Goal: Task Accomplishment & Management: Manage account settings

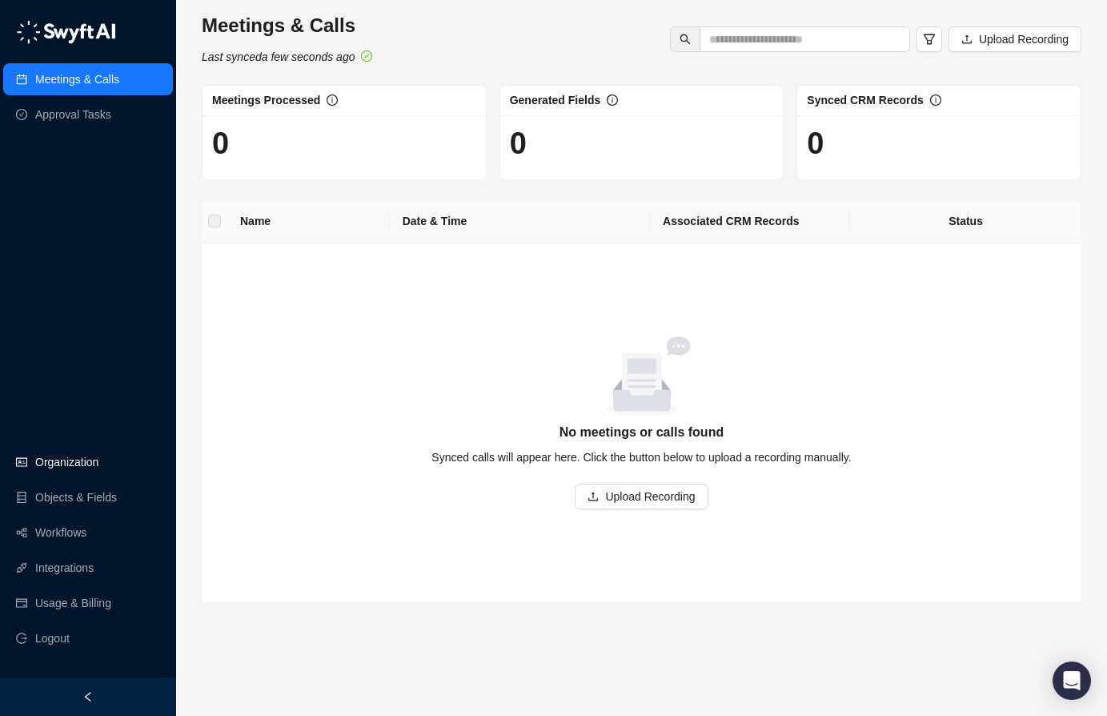
click at [79, 448] on link "Organization" at bounding box center [66, 462] width 63 height 32
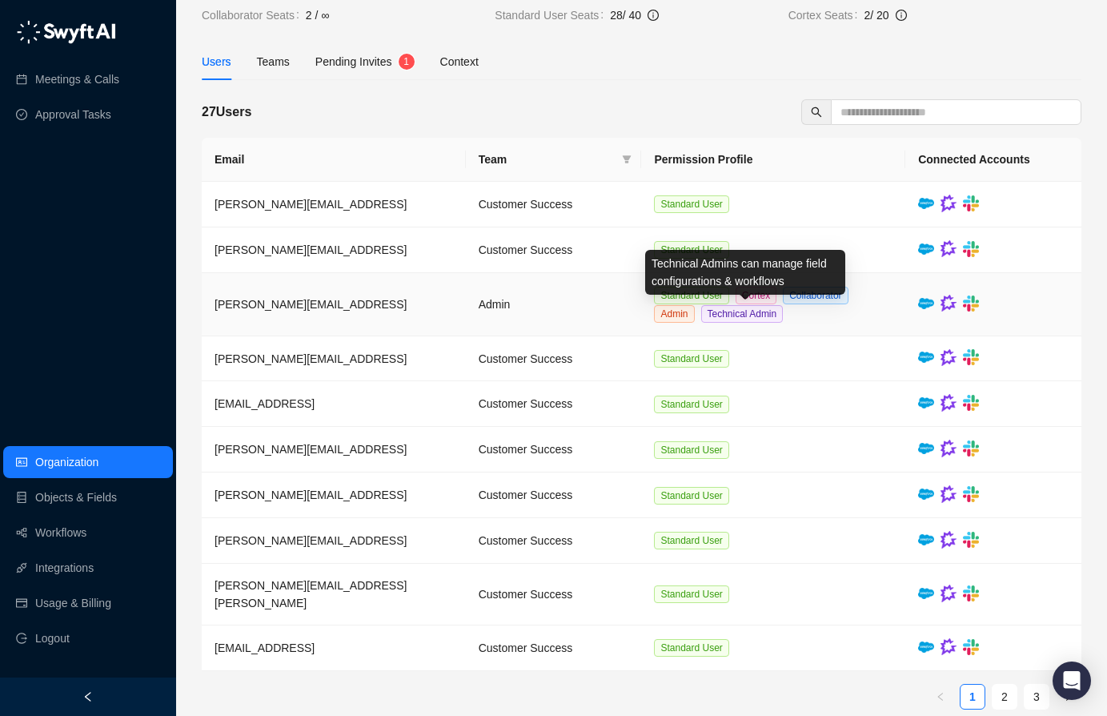
scroll to position [72, 0]
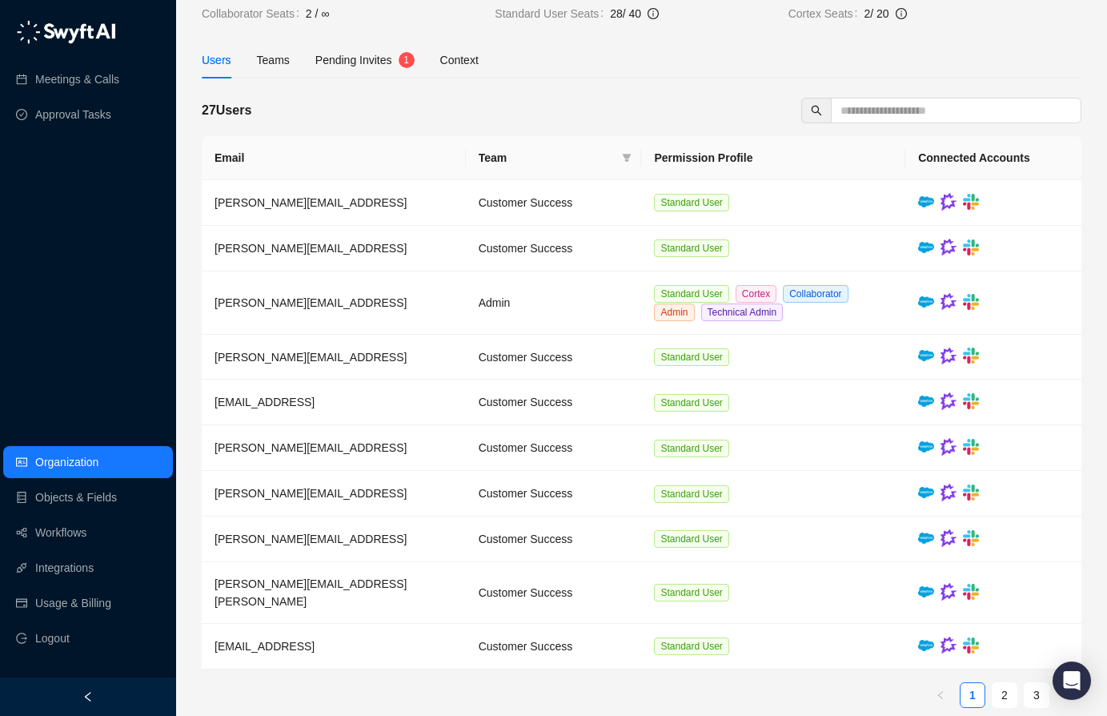
click at [356, 69] on div "Pending Invites 1" at bounding box center [364, 60] width 99 height 37
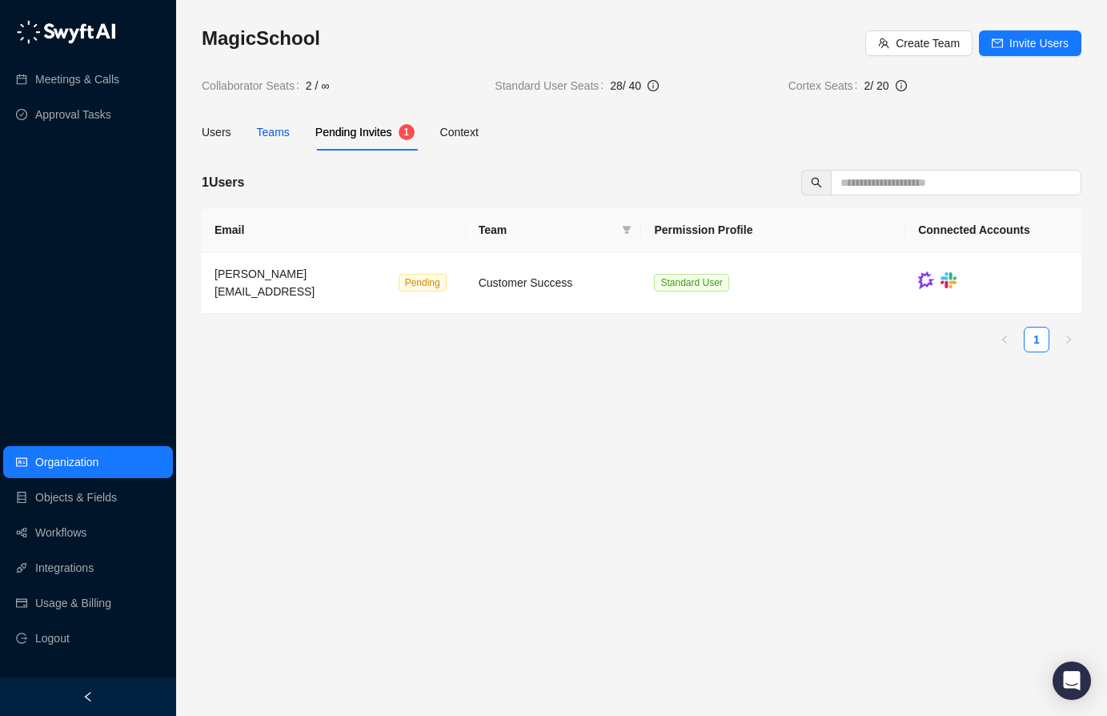
click at [271, 133] on div "Teams" at bounding box center [273, 132] width 33 height 18
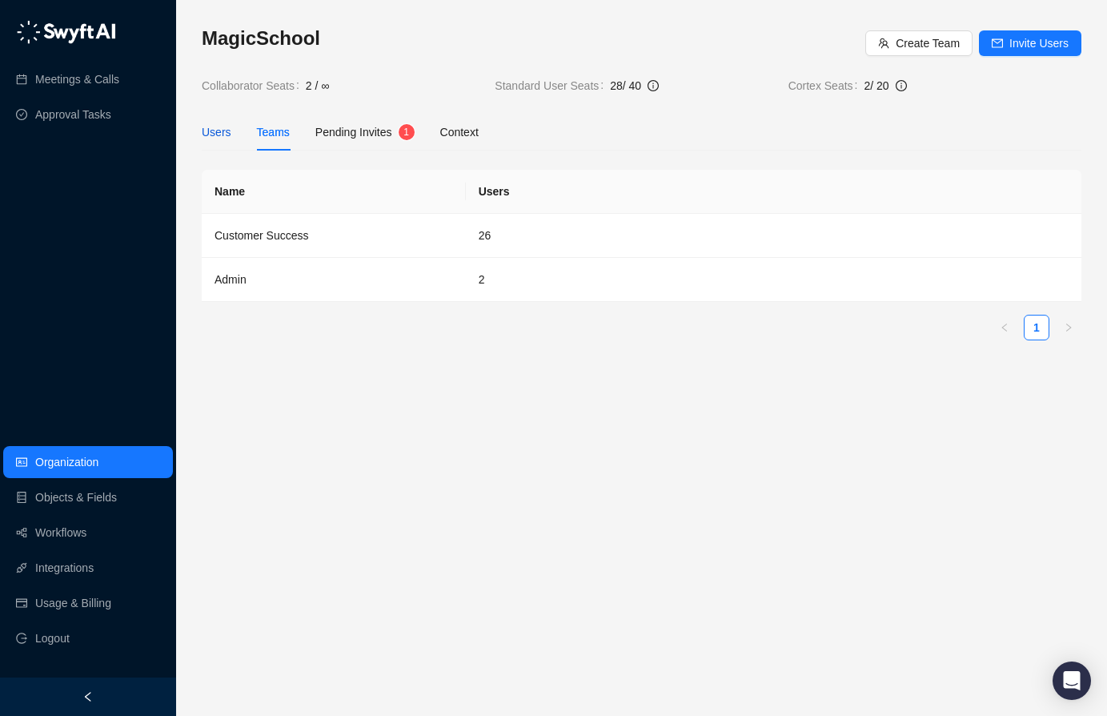
click at [227, 130] on div "Users" at bounding box center [217, 132] width 30 height 18
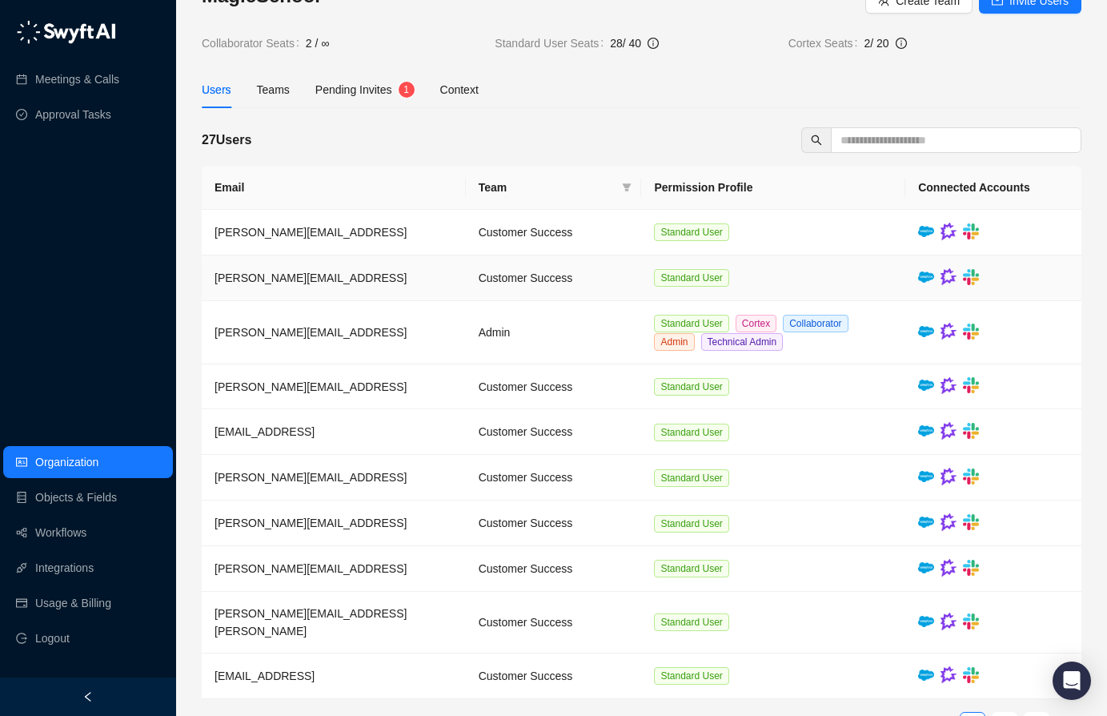
scroll to position [72, 0]
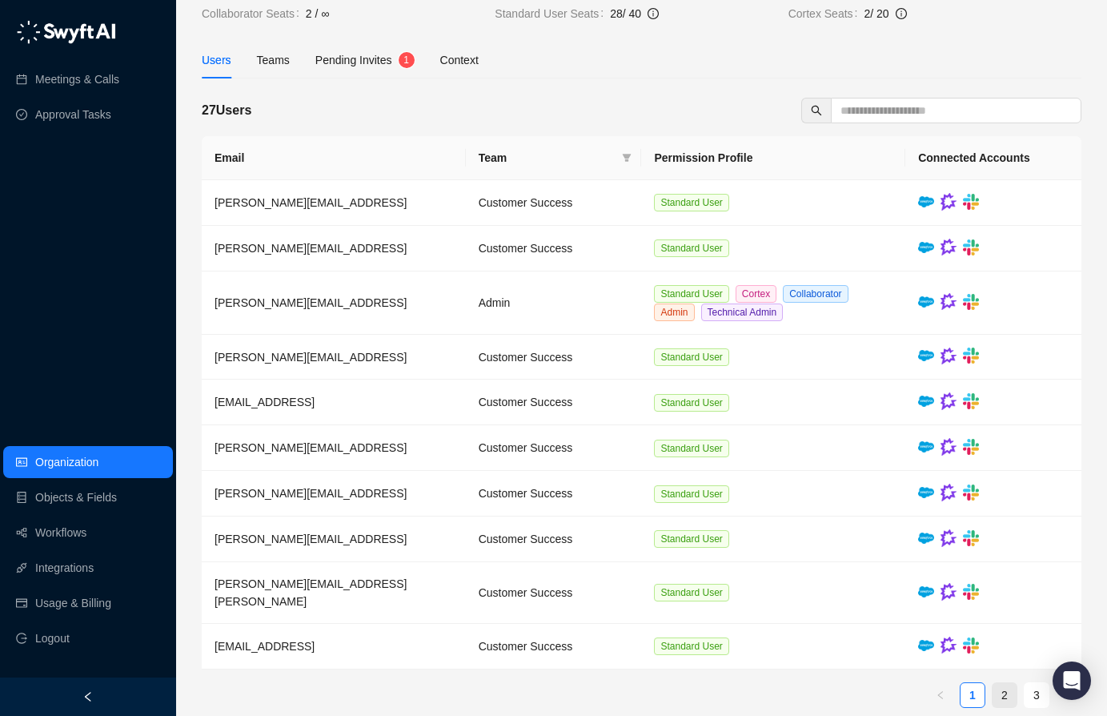
click at [1005, 683] on link "2" at bounding box center [1005, 695] width 24 height 24
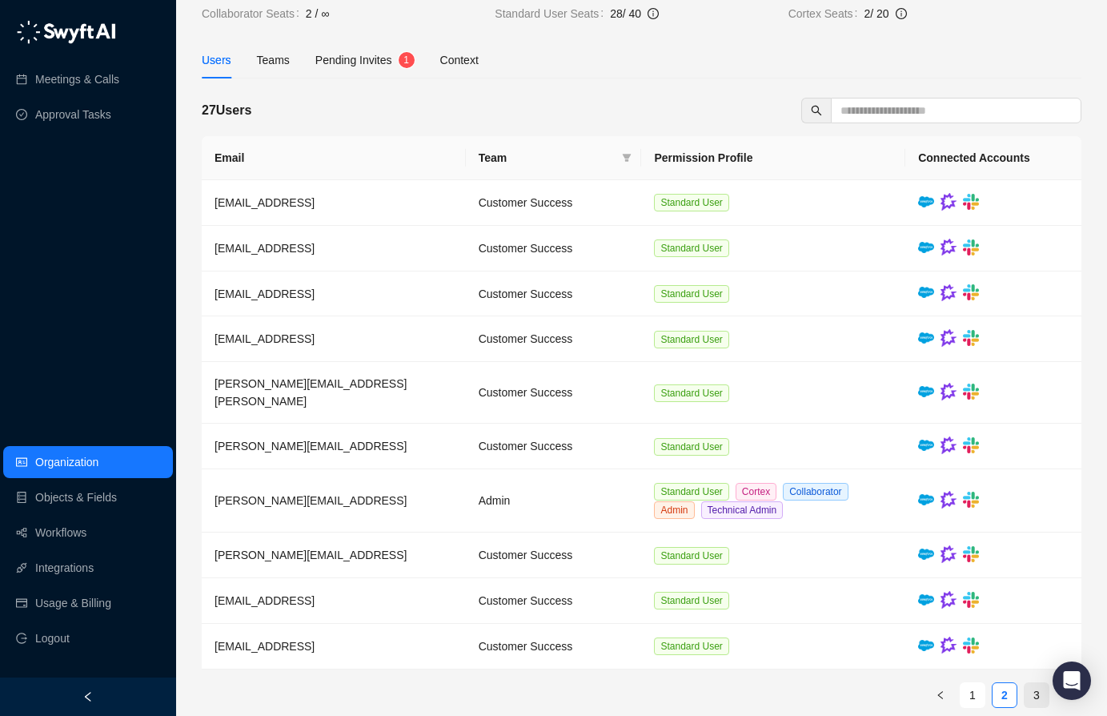
click at [1033, 683] on link "3" at bounding box center [1037, 695] width 24 height 24
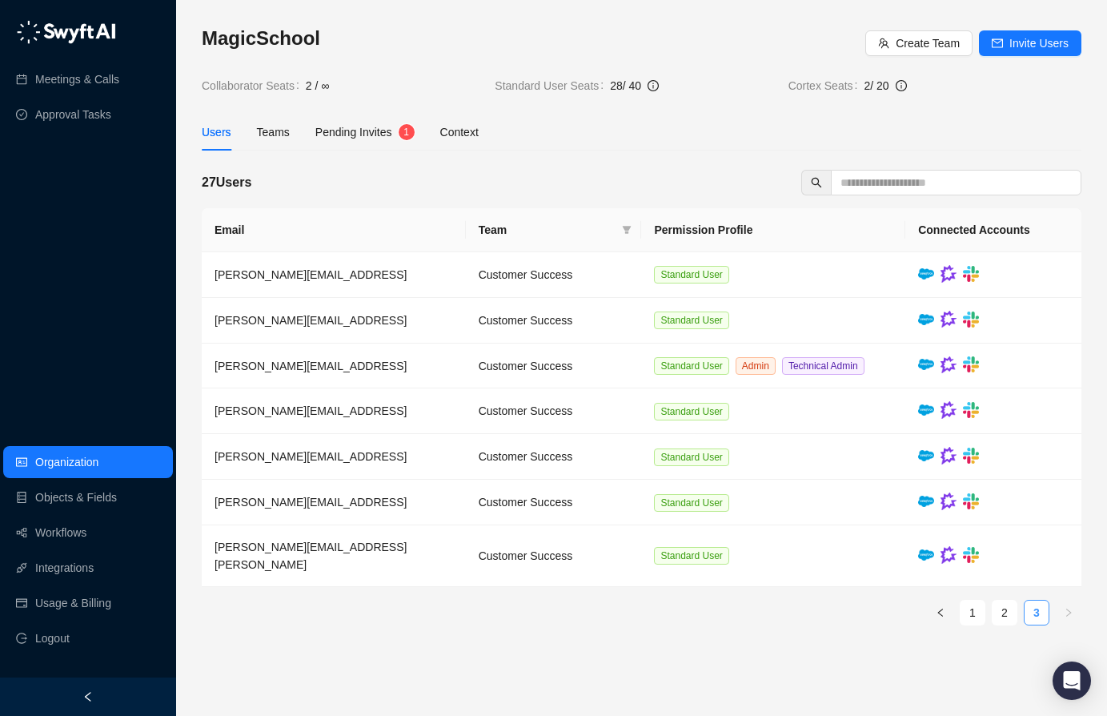
scroll to position [0, 0]
click at [109, 497] on link "Objects & Fields" at bounding box center [76, 497] width 82 height 32
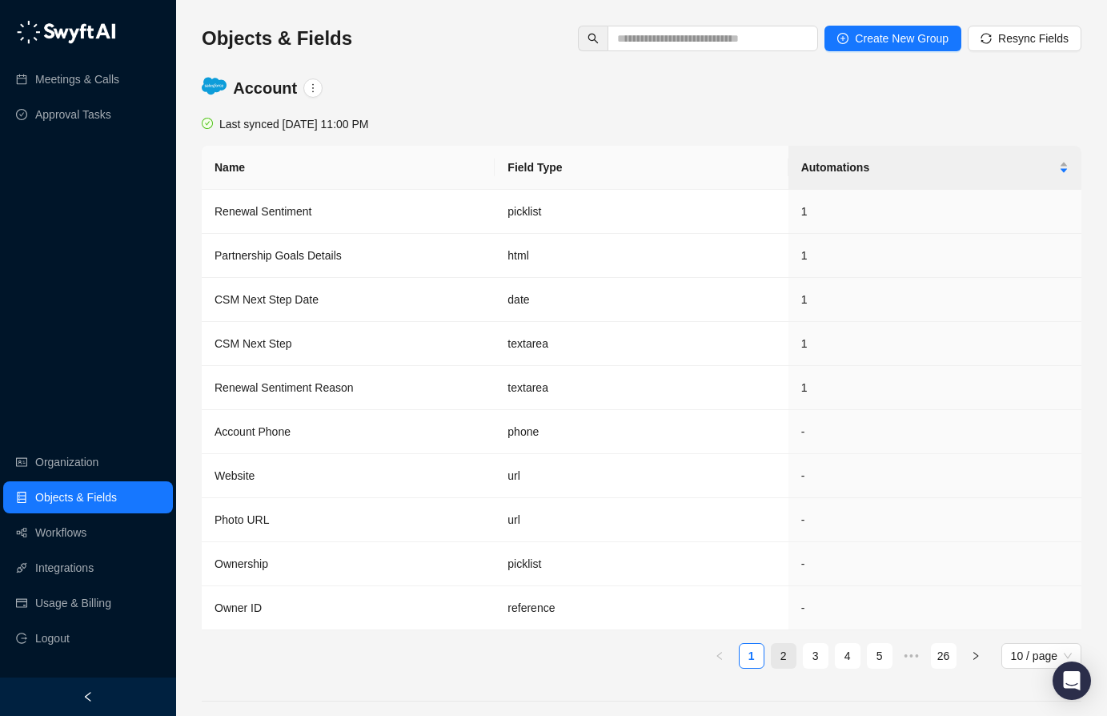
click at [788, 648] on link "2" at bounding box center [784, 656] width 24 height 24
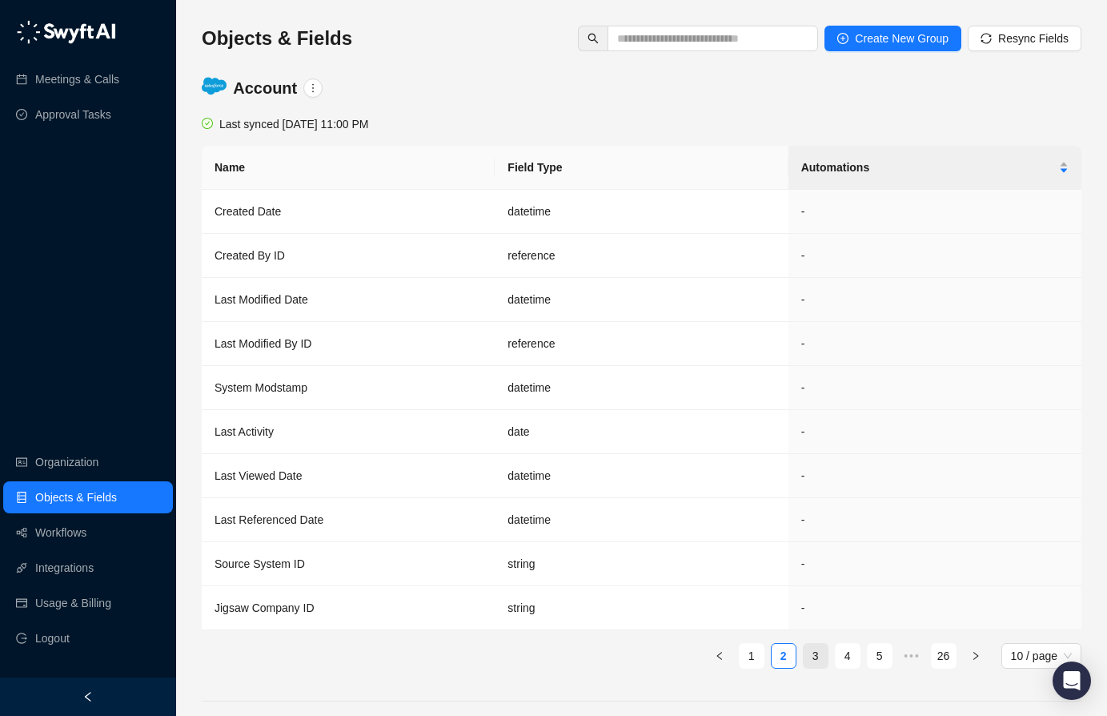
click at [811, 651] on link "3" at bounding box center [816, 656] width 24 height 24
click at [752, 654] on link "1" at bounding box center [752, 656] width 24 height 24
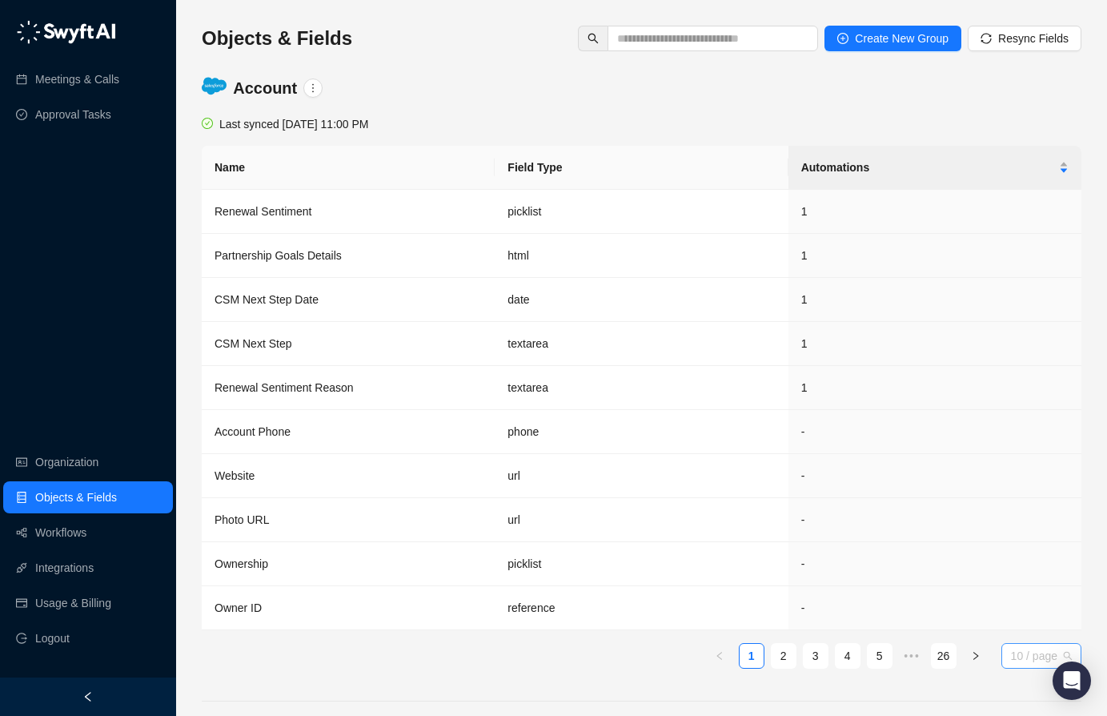
click at [1029, 652] on span "10 / page" at bounding box center [1041, 656] width 61 height 24
click at [1029, 632] on div "100 / page" at bounding box center [1041, 624] width 55 height 18
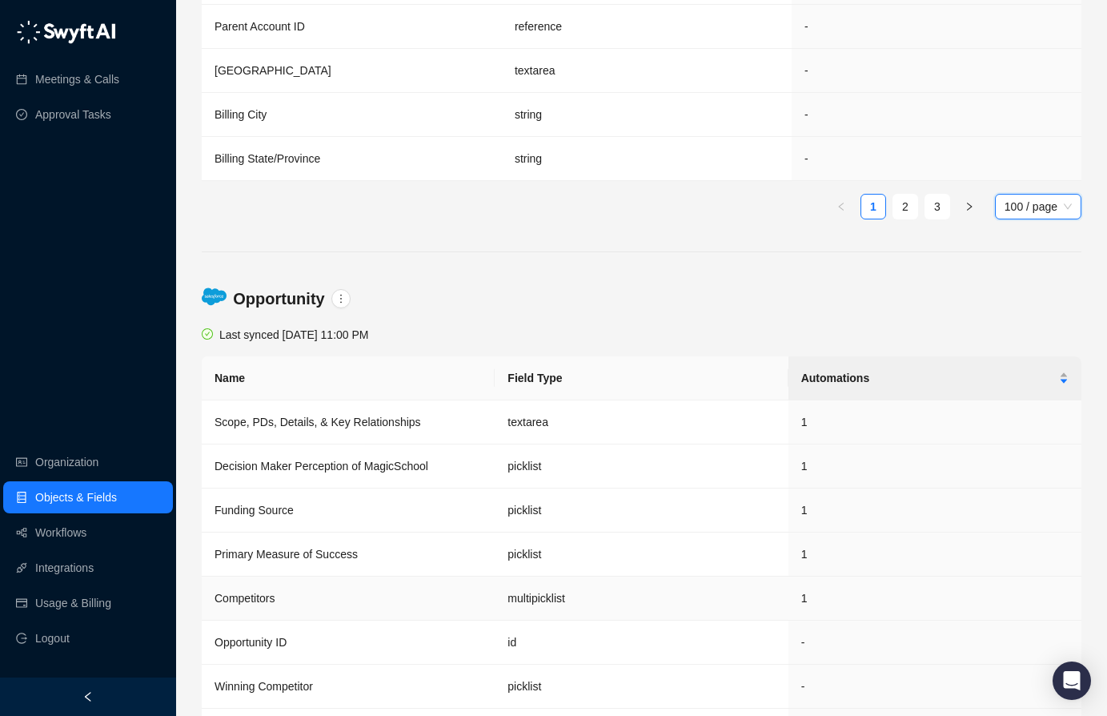
scroll to position [4412, 0]
click at [1069, 212] on span "100 / page" at bounding box center [1038, 206] width 67 height 24
click at [1048, 234] on div "10 / page" at bounding box center [1039, 238] width 62 height 18
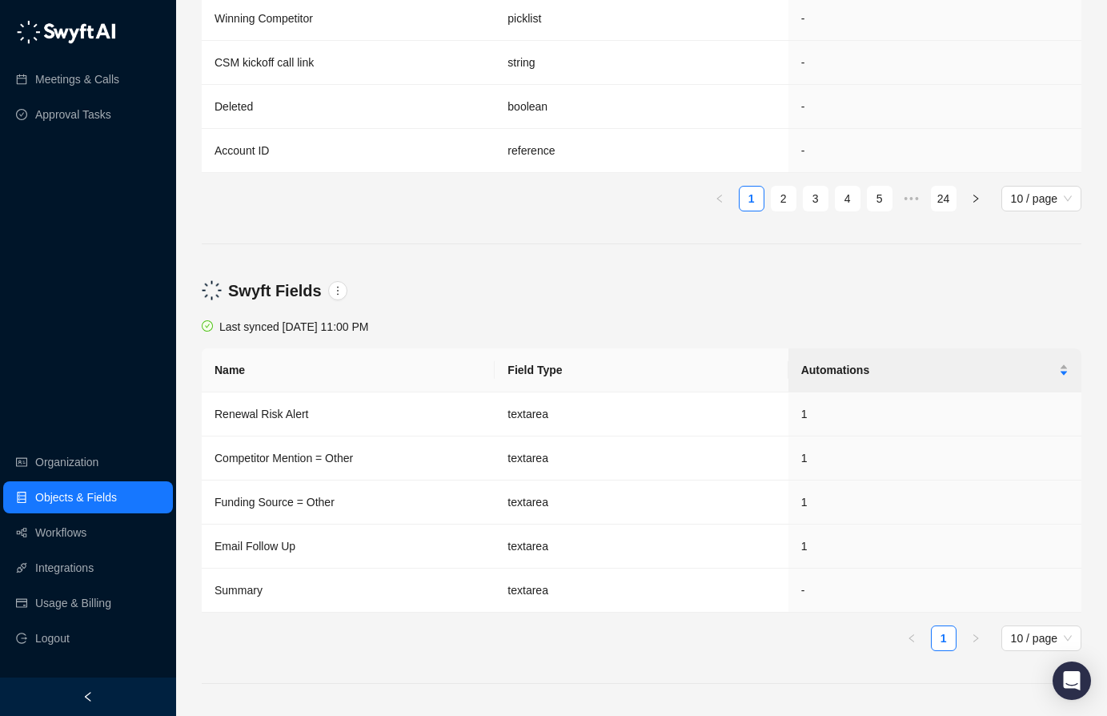
scroll to position [1117, 0]
click at [922, 276] on div "Swyft Fields" at bounding box center [642, 290] width 886 height 54
click at [276, 294] on h4 "Swyft Fields" at bounding box center [275, 290] width 94 height 22
click at [332, 292] on icon "more" at bounding box center [337, 290] width 11 height 11
click at [409, 276] on div "Swyft Fields" at bounding box center [642, 290] width 886 height 54
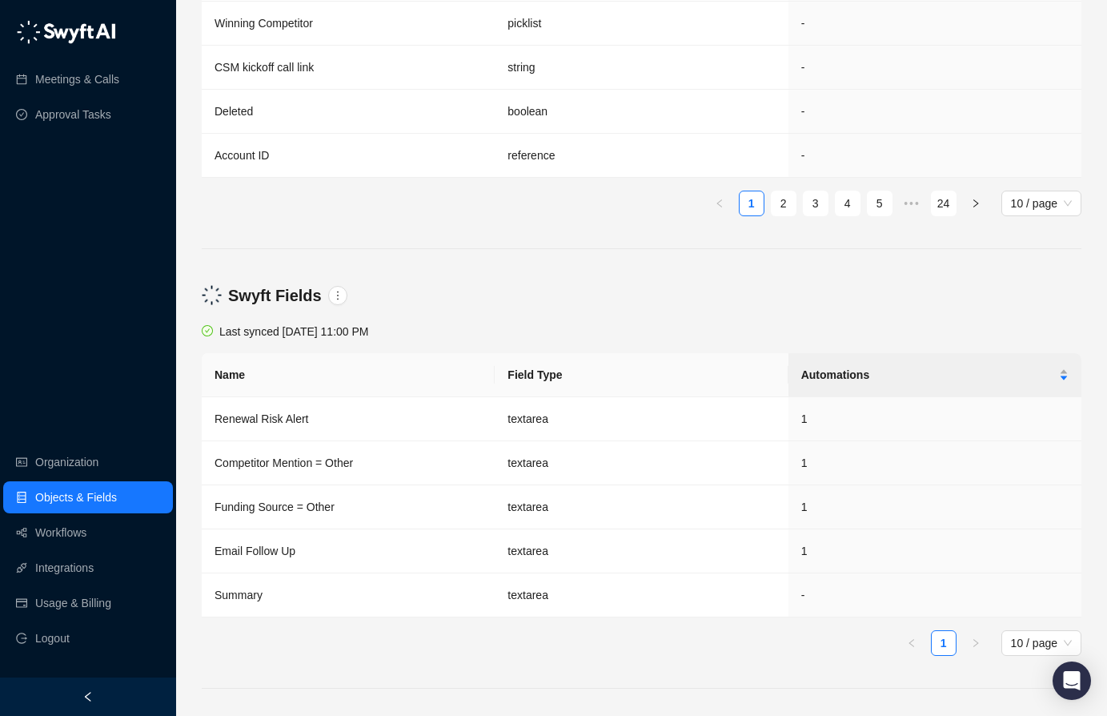
scroll to position [1113, 0]
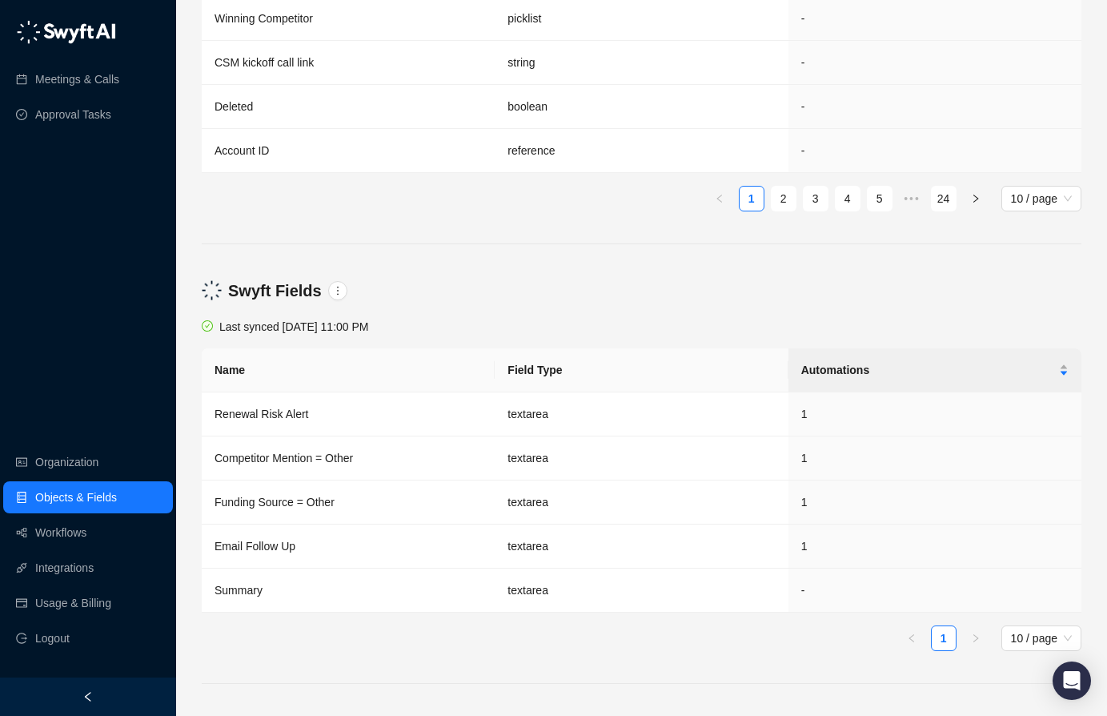
click at [627, 307] on div "Swyft Fields" at bounding box center [642, 290] width 886 height 54
